Goal: Information Seeking & Learning: Check status

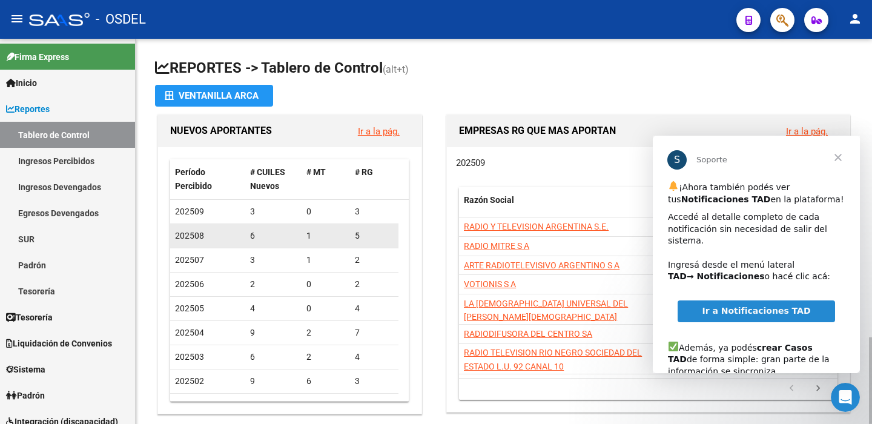
click at [284, 238] on div "6" at bounding box center [273, 236] width 47 height 14
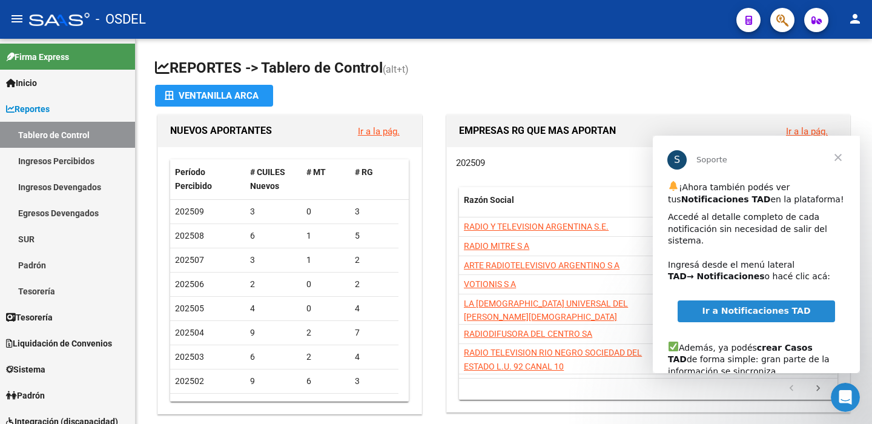
click at [836, 159] on span "Cerrar" at bounding box center [839, 158] width 44 height 44
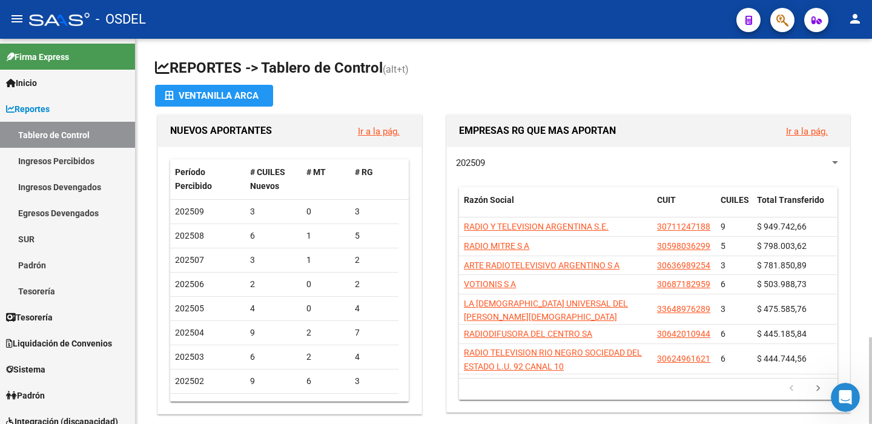
scroll to position [385, 0]
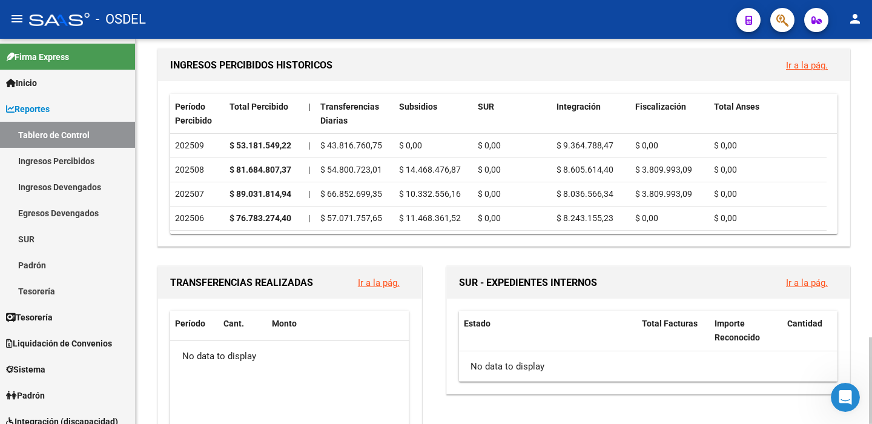
click at [872, 151] on div at bounding box center [870, 231] width 3 height 385
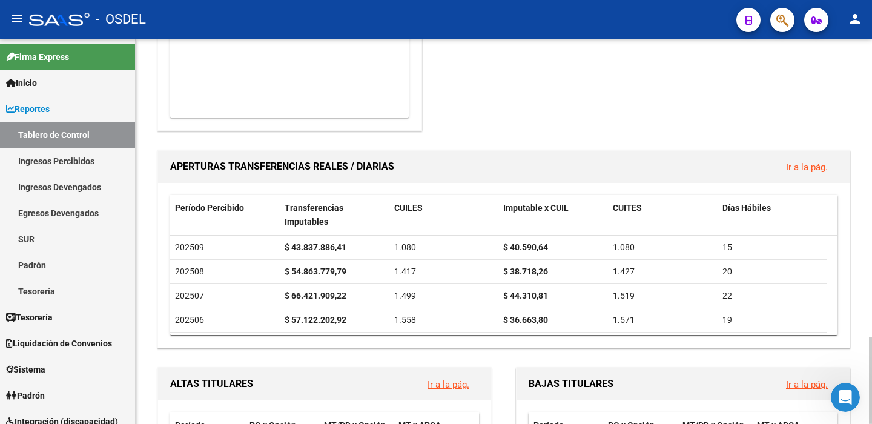
scroll to position [688, 0]
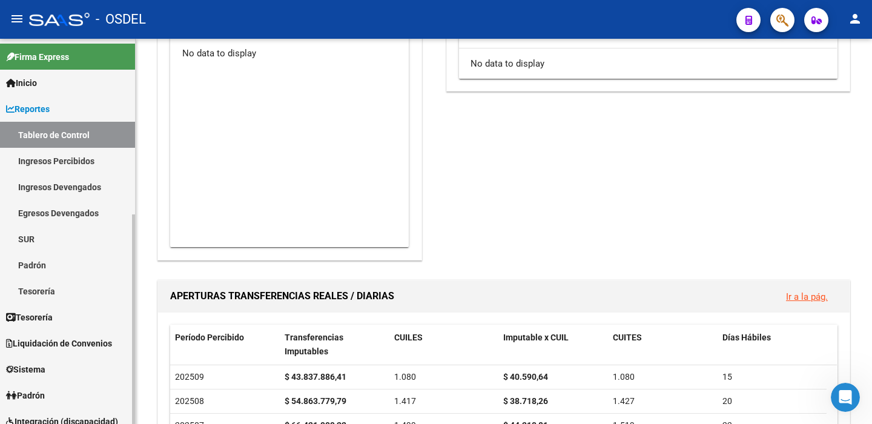
click at [80, 159] on link "Ingresos Percibidos" at bounding box center [67, 161] width 135 height 26
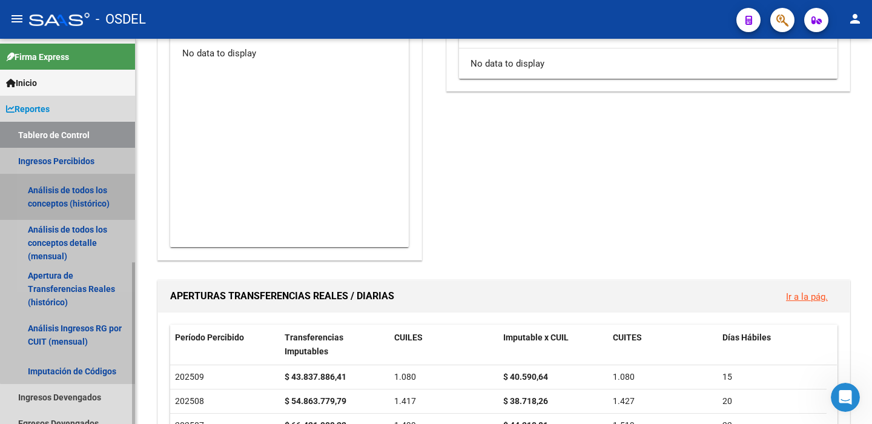
click at [68, 190] on link "Análisis de todos los conceptos (histórico)" at bounding box center [67, 197] width 135 height 46
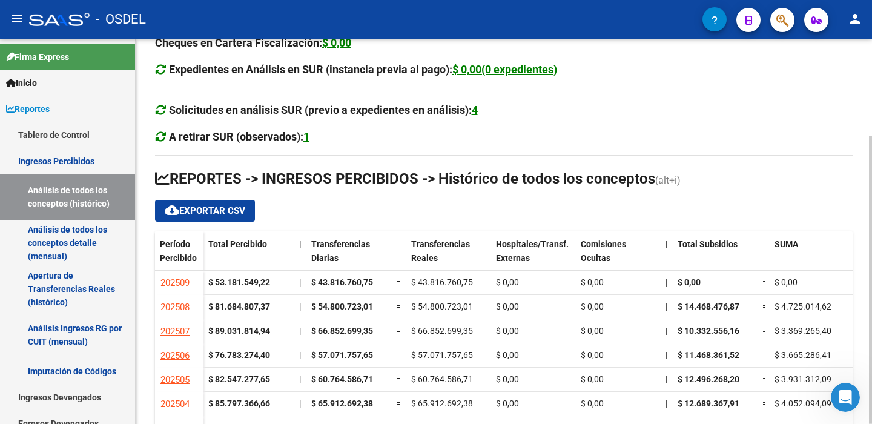
scroll to position [130, 0]
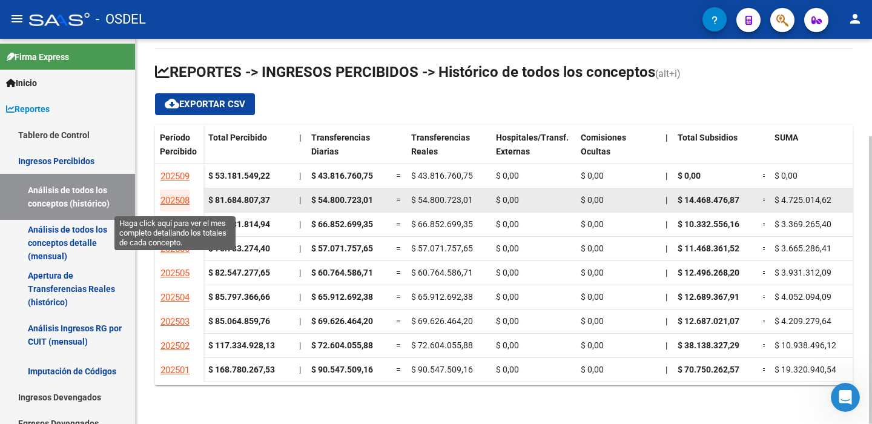
click at [180, 200] on span "202508" at bounding box center [175, 200] width 29 height 11
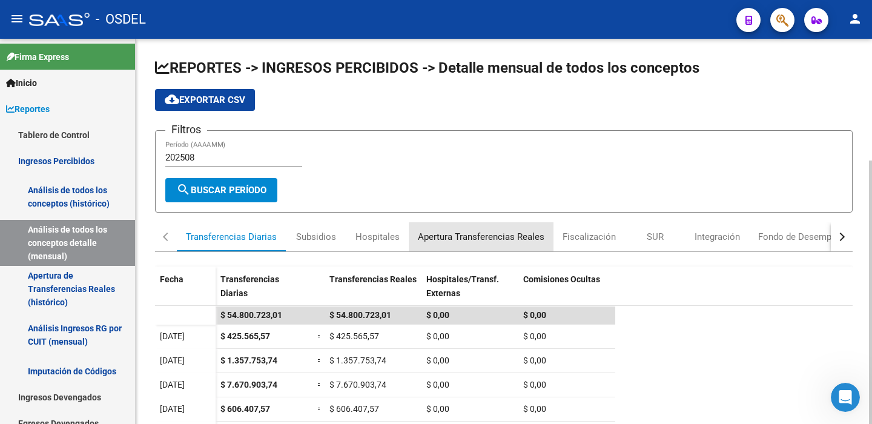
click at [490, 240] on div "Apertura Transferencias Reales" at bounding box center [481, 236] width 127 height 13
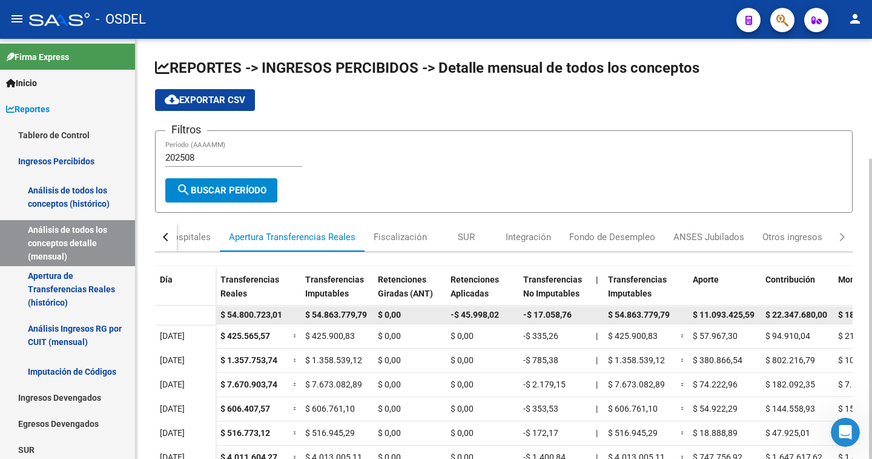
click at [669, 319] on div "$ 54.863.779,79" at bounding box center [639, 315] width 63 height 14
drag, startPoint x: 833, startPoint y: 317, endPoint x: 770, endPoint y: 307, distance: 63.8
click at [770, 307] on datatable-body-cell "$ 22.347.680,00" at bounding box center [797, 315] width 73 height 18
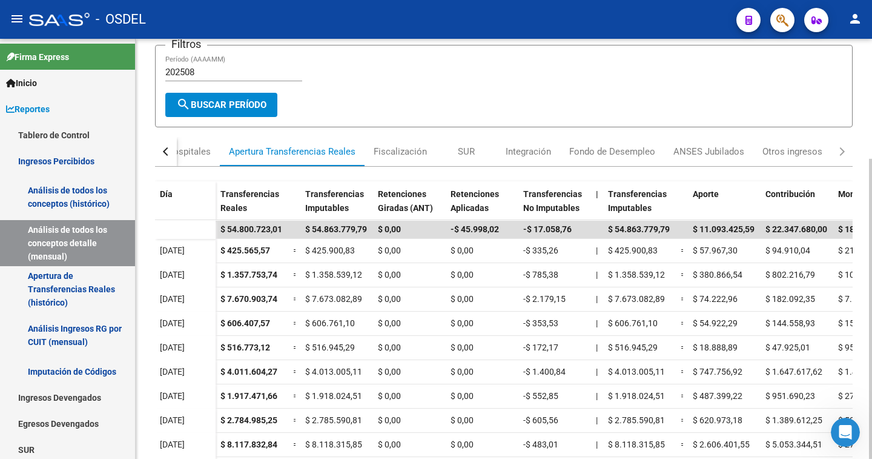
scroll to position [168, 0]
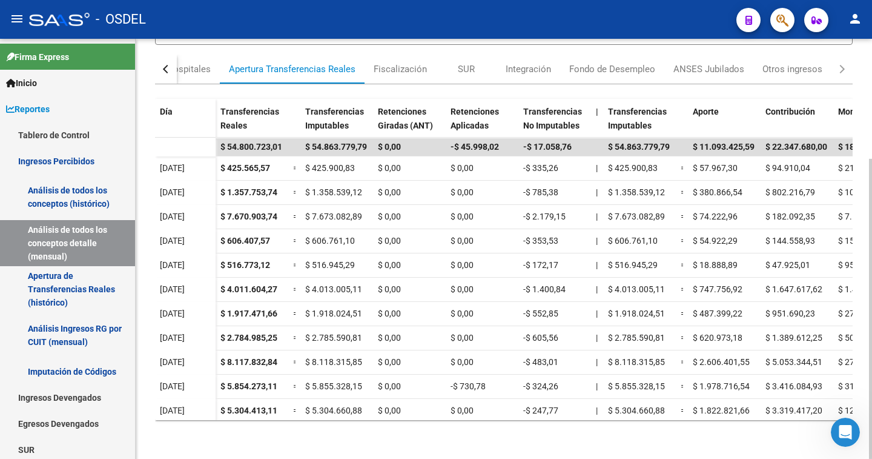
click at [872, 423] on div at bounding box center [870, 309] width 3 height 300
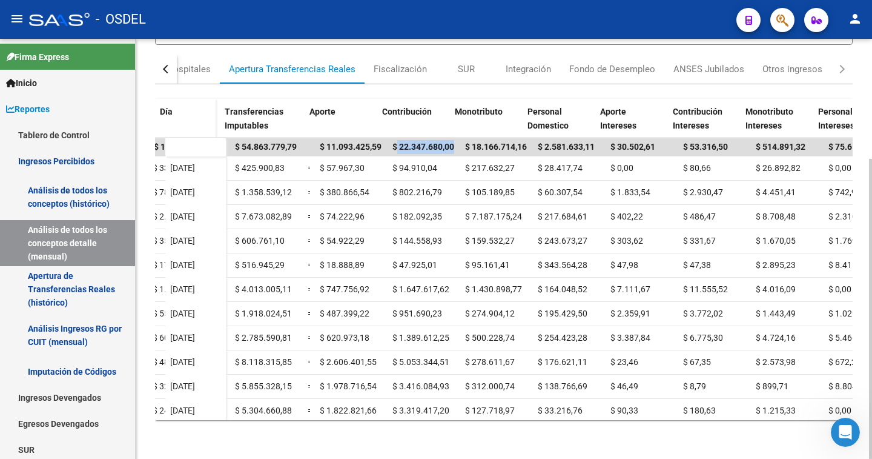
scroll to position [0, 367]
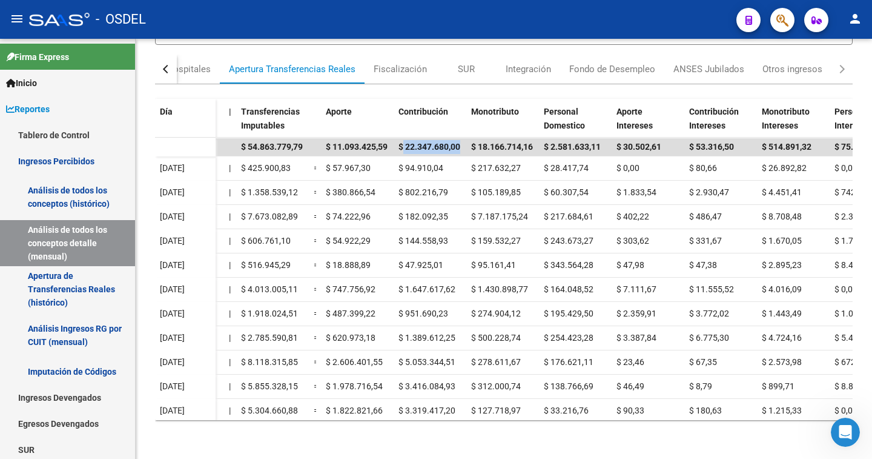
click at [858, 20] on mat-icon "person" at bounding box center [855, 19] width 15 height 15
click at [833, 82] on button "exit_to_app Salir" at bounding box center [831, 79] width 74 height 29
